Goal: Information Seeking & Learning: Learn about a topic

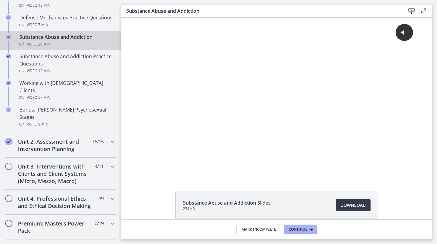
scroll to position [455, 0]
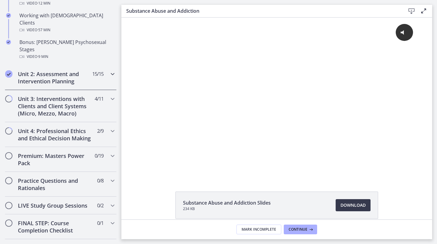
click at [77, 71] on div "Unit 2: Assessment and Intervention Planning 15 / 15 Completed" at bounding box center [61, 77] width 112 height 25
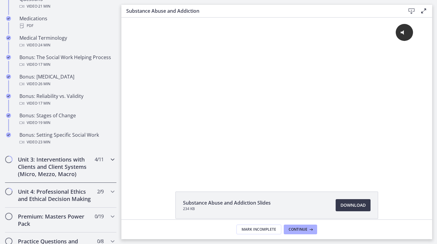
click at [74, 178] on h2 "Unit 3: Interventions with Clients and Client Systems (Micro, Mezzo, Macro)" at bounding box center [55, 167] width 74 height 22
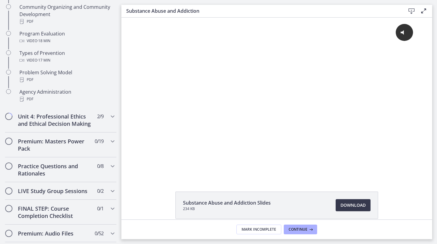
scroll to position [212, 0]
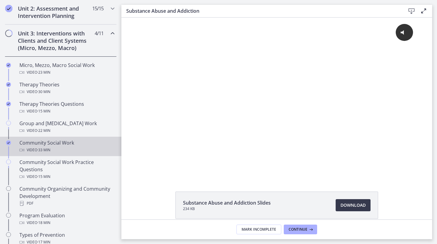
click at [25, 145] on div "Community Social Work Video · 33 min" at bounding box center [66, 146] width 95 height 15
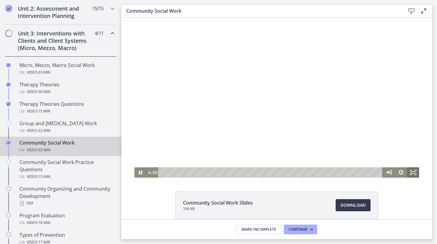
click at [412, 173] on icon "Fullscreen" at bounding box center [413, 172] width 12 height 10
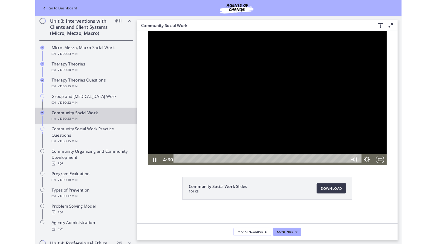
scroll to position [184, 0]
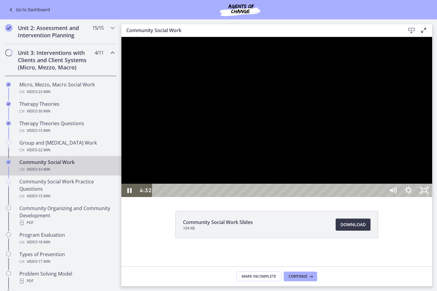
click at [155, 197] on div at bounding box center [276, 117] width 311 height 160
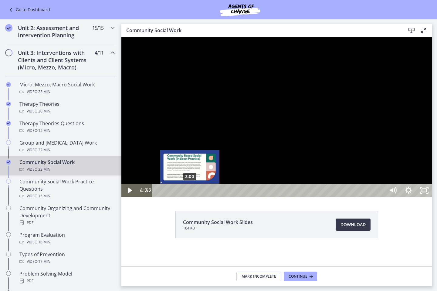
click at [190, 197] on div "3:00" at bounding box center [269, 190] width 223 height 13
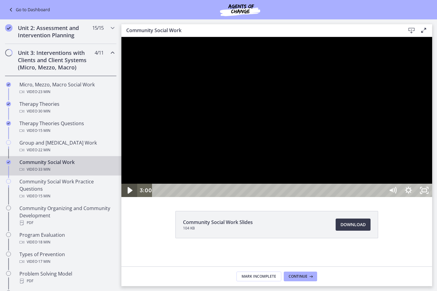
click at [132, 199] on icon "Play Video" at bounding box center [129, 191] width 19 height 16
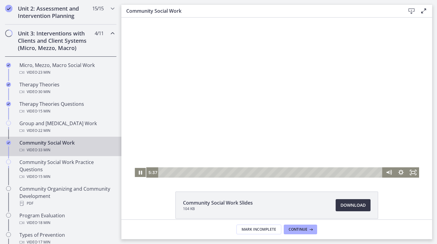
click at [358, 201] on link "Download Opens in a new window" at bounding box center [353, 205] width 35 height 12
click at [160, 75] on div at bounding box center [276, 98] width 285 height 160
click at [413, 173] on icon "Fullscreen" at bounding box center [413, 172] width 12 height 10
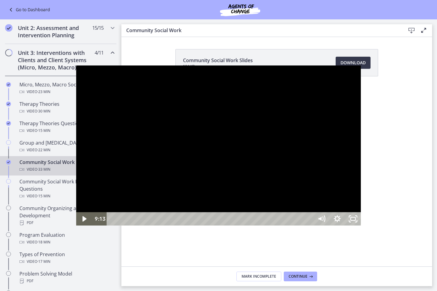
click at [241, 170] on div at bounding box center [218, 146] width 285 height 160
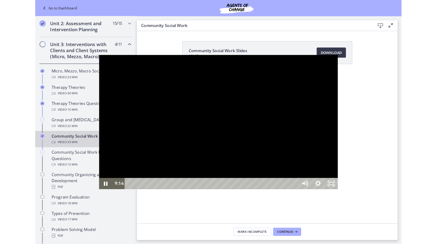
scroll to position [212, 0]
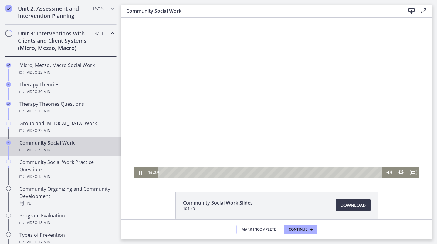
click at [214, 72] on div at bounding box center [276, 98] width 285 height 160
click at [295, 87] on div at bounding box center [276, 98] width 285 height 160
click at [217, 80] on div at bounding box center [276, 98] width 285 height 160
click at [236, 124] on div at bounding box center [276, 98] width 285 height 160
click at [172, 37] on div at bounding box center [276, 98] width 285 height 160
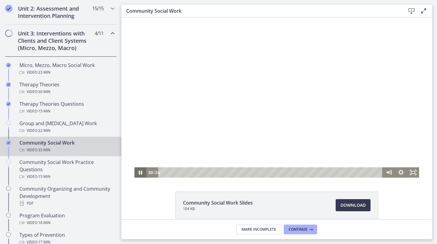
click at [134, 172] on icon "Pause" at bounding box center [140, 172] width 12 height 10
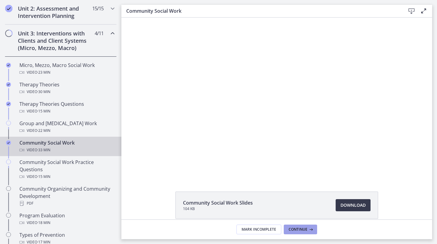
click at [312, 233] on button "Continue" at bounding box center [300, 230] width 33 height 10
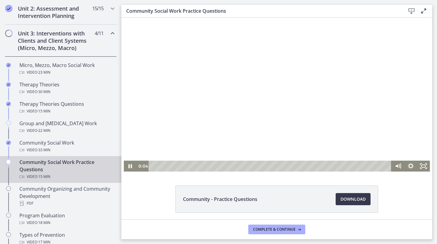
drag, startPoint x: 217, startPoint y: 127, endPoint x: 232, endPoint y: 129, distance: 15.5
click at [217, 127] on div at bounding box center [277, 95] width 306 height 154
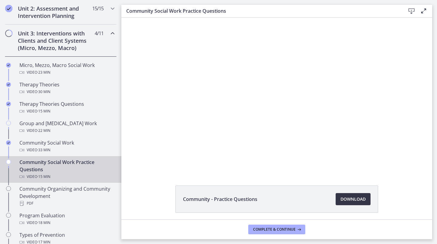
click at [340, 197] on span "Download Opens in a new window" at bounding box center [352, 199] width 25 height 7
click at [260, 228] on span "Complete & continue" at bounding box center [274, 229] width 42 height 5
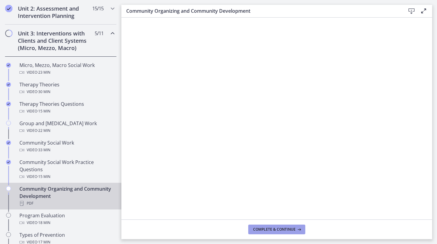
click at [295, 226] on button "Complete & continue" at bounding box center [276, 230] width 57 height 10
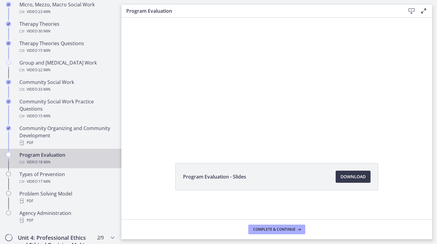
scroll to position [303, 0]
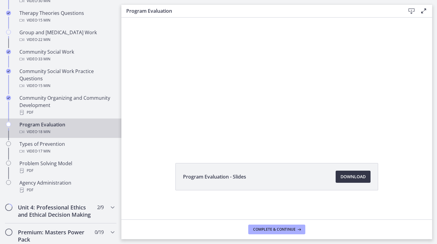
click at [359, 182] on link "Download Opens in a new window" at bounding box center [353, 177] width 35 height 12
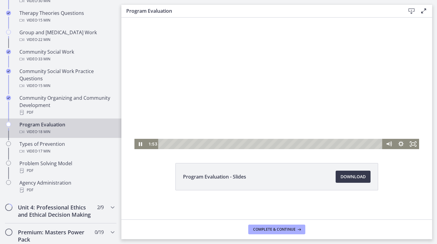
click at [207, 116] on div at bounding box center [276, 69] width 285 height 160
click at [253, 75] on div at bounding box center [276, 69] width 285 height 160
click at [299, 233] on button "Complete & continue" at bounding box center [276, 230] width 57 height 10
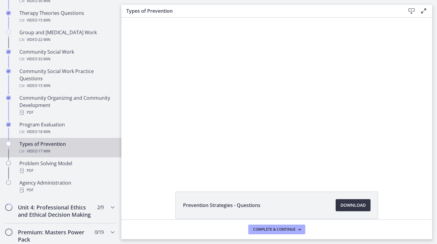
click at [364, 204] on link "Download Opens in a new window" at bounding box center [353, 205] width 35 height 12
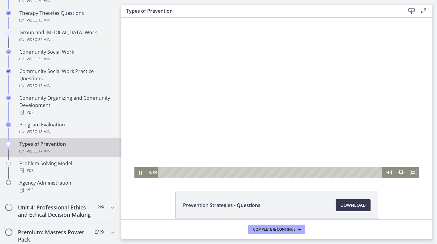
click at [186, 76] on div at bounding box center [276, 98] width 285 height 160
click at [288, 227] on button "Complete & continue" at bounding box center [276, 230] width 57 height 10
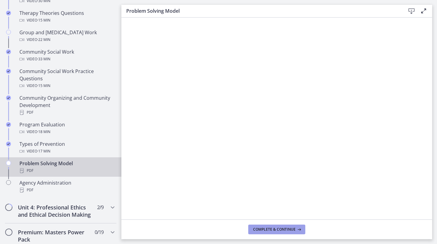
click at [276, 231] on span "Complete & continue" at bounding box center [274, 229] width 42 height 5
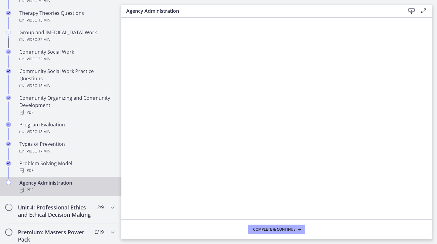
scroll to position [334, 0]
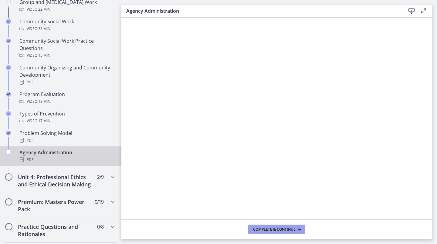
click at [285, 228] on span "Complete & continue" at bounding box center [274, 229] width 42 height 5
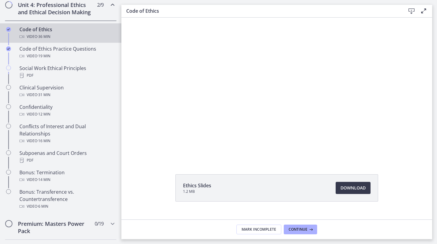
scroll to position [29, 0]
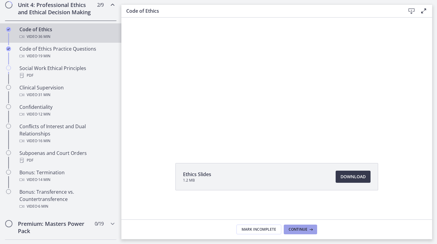
click at [302, 227] on button "Continue" at bounding box center [300, 230] width 33 height 10
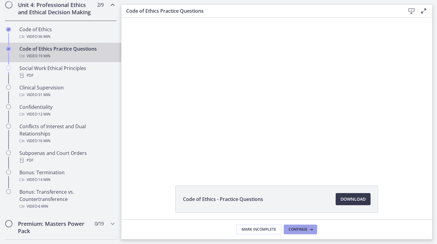
click at [302, 226] on button "Continue" at bounding box center [300, 230] width 33 height 10
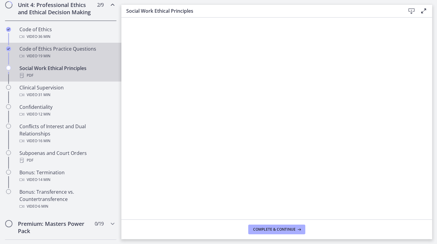
click at [89, 59] on div "Code of Ethics Practice Questions Video · 19 min" at bounding box center [66, 52] width 95 height 15
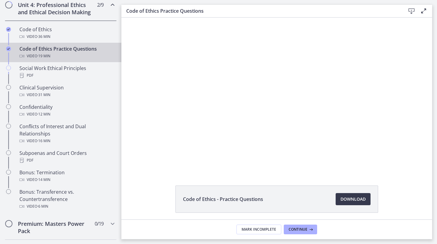
click at [234, 118] on div at bounding box center [277, 95] width 306 height 154
click at [349, 203] on span "Download Opens in a new window" at bounding box center [352, 199] width 25 height 7
click at [407, 194] on div "Code of Ethics - Practice Questions Download Opens in a new window" at bounding box center [276, 214] width 311 height 56
click at [310, 228] on icon at bounding box center [310, 229] width 6 height 5
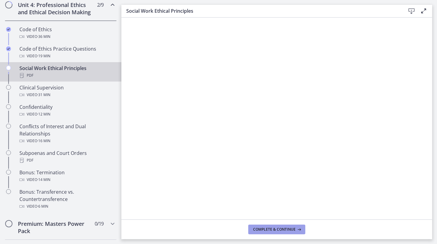
click at [291, 227] on span "Complete & continue" at bounding box center [274, 229] width 42 height 5
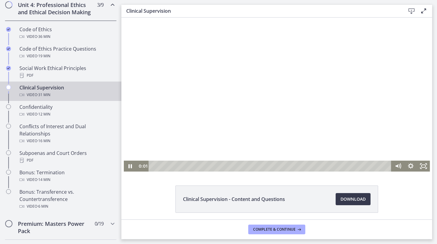
scroll to position [22, 0]
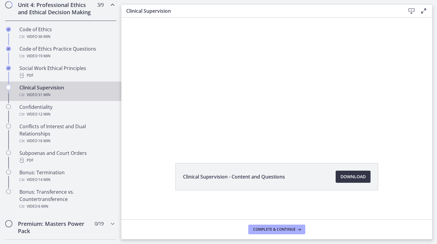
click at [361, 177] on span "Download Opens in a new window" at bounding box center [352, 176] width 25 height 7
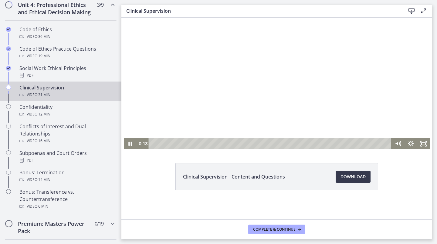
click at [243, 26] on div at bounding box center [277, 72] width 306 height 154
click at [284, 229] on span "Complete & continue" at bounding box center [274, 229] width 42 height 5
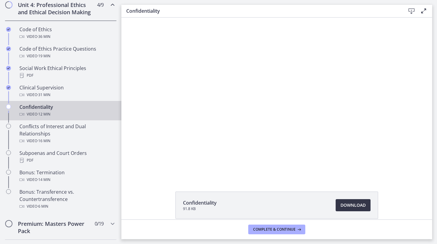
click at [367, 207] on link "Download Opens in a new window" at bounding box center [353, 205] width 35 height 12
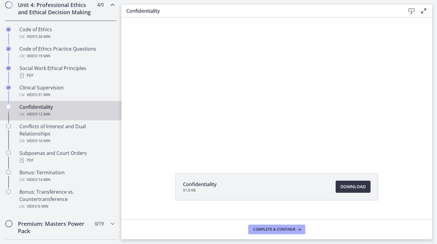
scroll to position [29, 0]
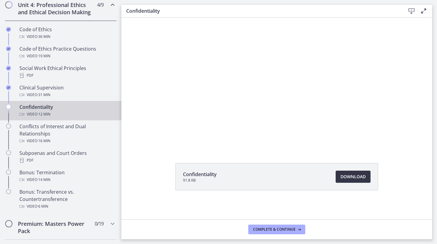
click at [348, 174] on span "Download Opens in a new window" at bounding box center [352, 176] width 25 height 7
click at [274, 228] on span "Complete & continue" at bounding box center [274, 229] width 42 height 5
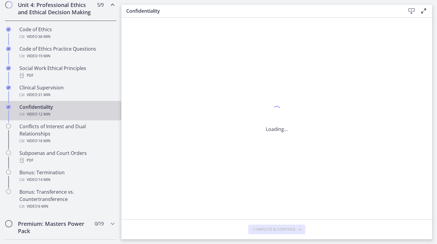
scroll to position [0, 0]
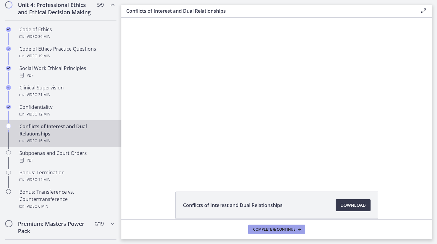
click at [290, 227] on span "Complete & continue" at bounding box center [274, 229] width 42 height 5
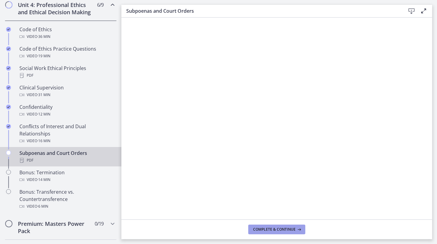
click at [273, 229] on span "Complete & continue" at bounding box center [274, 229] width 42 height 5
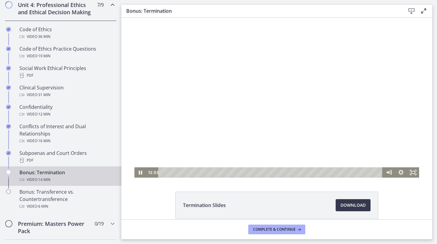
click at [363, 172] on div "Playbar" at bounding box center [271, 172] width 217 height 10
click at [334, 171] on div "10:59" at bounding box center [271, 172] width 217 height 10
click at [324, 171] on div "10:23" at bounding box center [271, 172] width 217 height 10
click at [333, 143] on div at bounding box center [276, 98] width 285 height 160
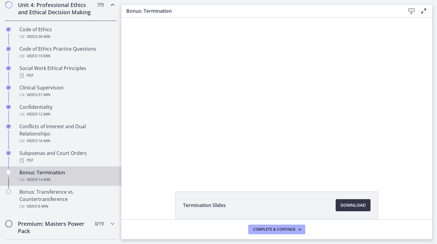
click at [353, 201] on link "Download Opens in a new window" at bounding box center [353, 205] width 35 height 12
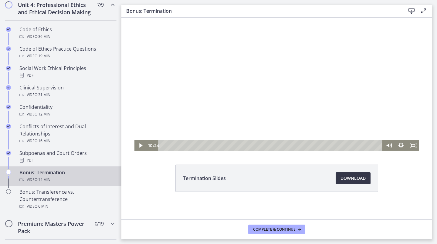
scroll to position [29, 0]
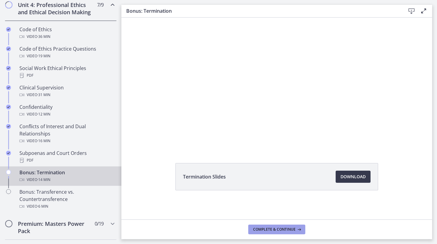
click at [295, 231] on span "Complete & continue" at bounding box center [274, 229] width 42 height 5
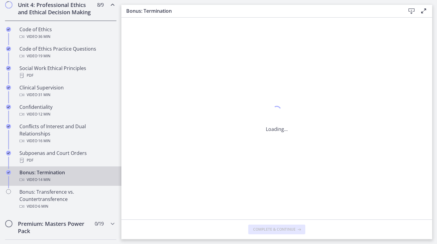
scroll to position [0, 0]
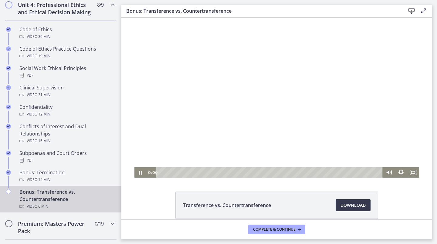
click at [326, 142] on div at bounding box center [276, 98] width 285 height 160
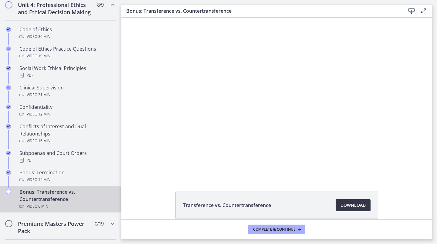
click at [354, 203] on span "Download Opens in a new window" at bounding box center [352, 205] width 25 height 7
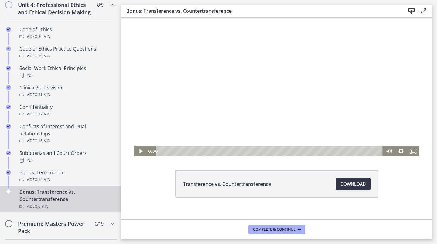
scroll to position [29, 0]
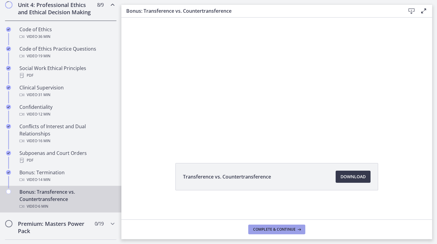
click at [275, 233] on button "Complete & continue" at bounding box center [276, 230] width 57 height 10
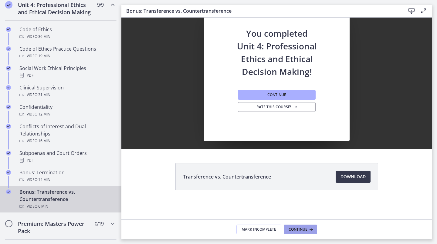
click at [302, 227] on span "Continue" at bounding box center [297, 229] width 19 height 5
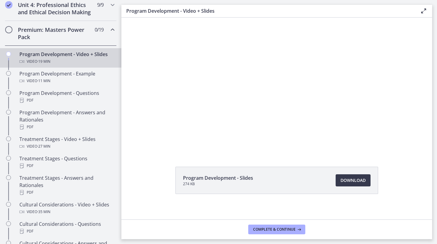
scroll to position [29, 0]
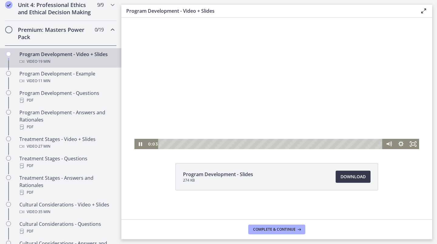
click at [298, 106] on div at bounding box center [276, 69] width 285 height 160
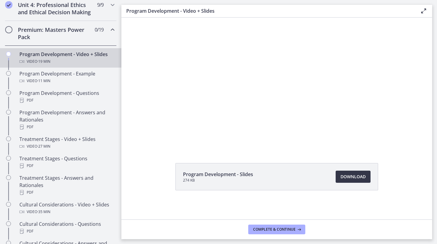
click at [351, 175] on span "Download Opens in a new window" at bounding box center [352, 176] width 25 height 7
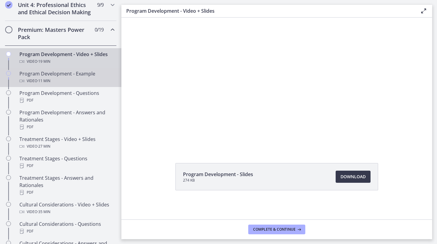
click at [93, 85] on div "Video · 11 min" at bounding box center [66, 80] width 95 height 7
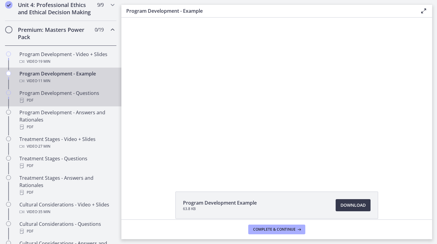
click at [94, 101] on div "Program Development - Questions PDF" at bounding box center [66, 96] width 95 height 15
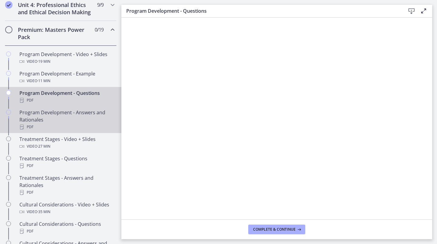
click at [81, 126] on div "Program Development - Answers and Rationales PDF" at bounding box center [66, 120] width 95 height 22
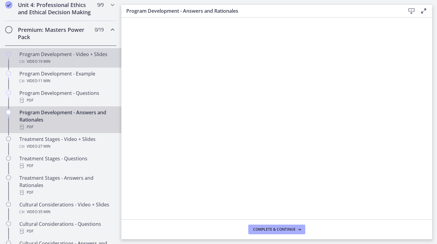
click at [40, 65] on span "· 19 min" at bounding box center [43, 61] width 13 height 7
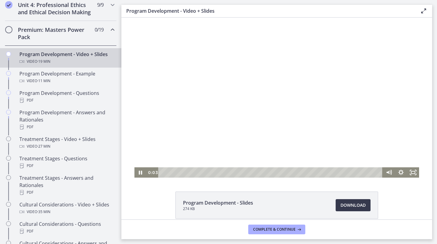
click at [219, 103] on div at bounding box center [276, 98] width 285 height 160
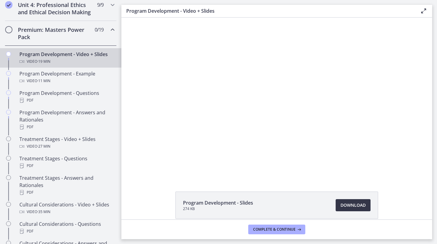
click at [353, 205] on span "Download Opens in a new window" at bounding box center [352, 205] width 25 height 7
